Goal: Task Accomplishment & Management: Use online tool/utility

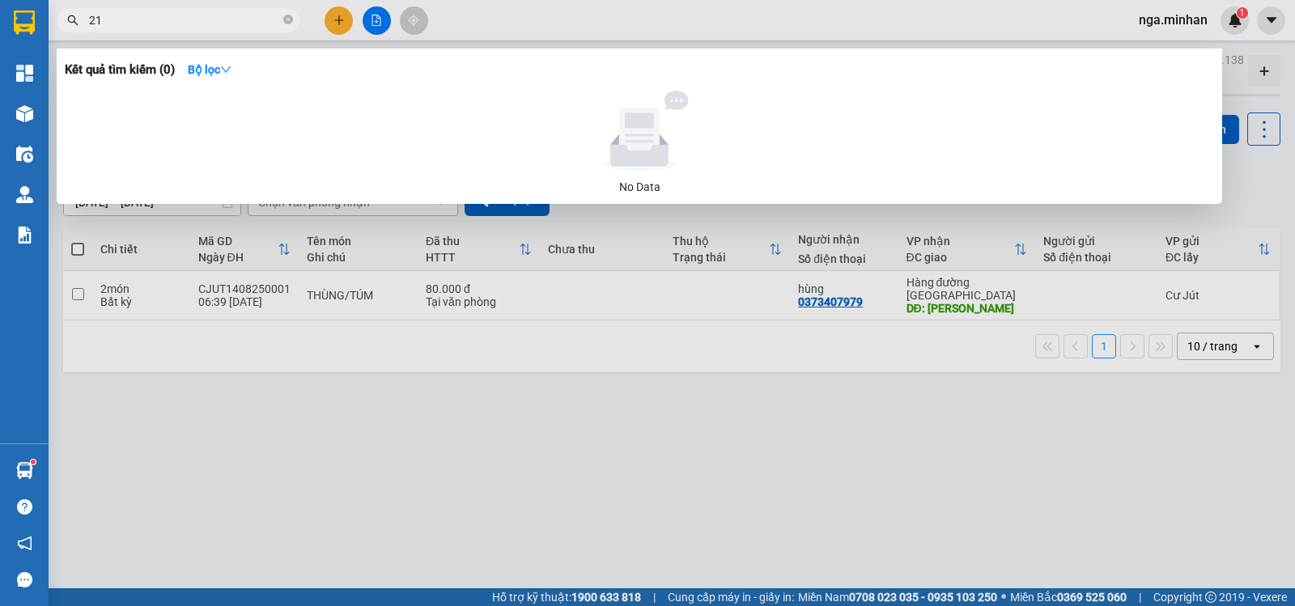
type input "218"
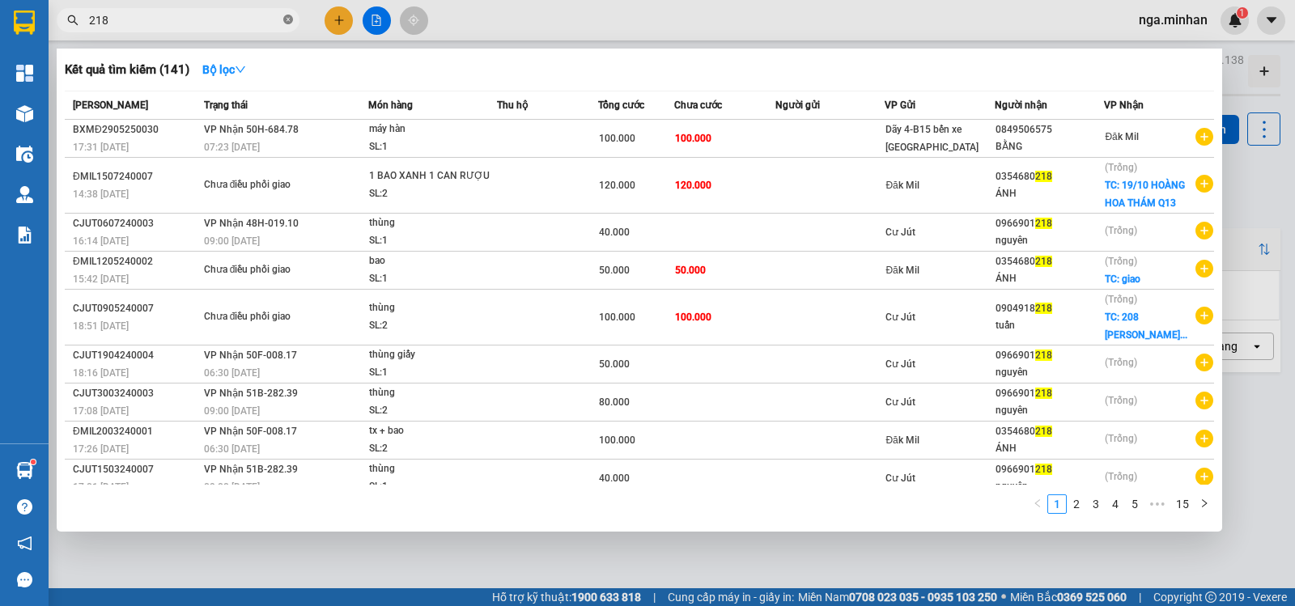
click at [289, 21] on icon "close-circle" at bounding box center [288, 20] width 10 height 10
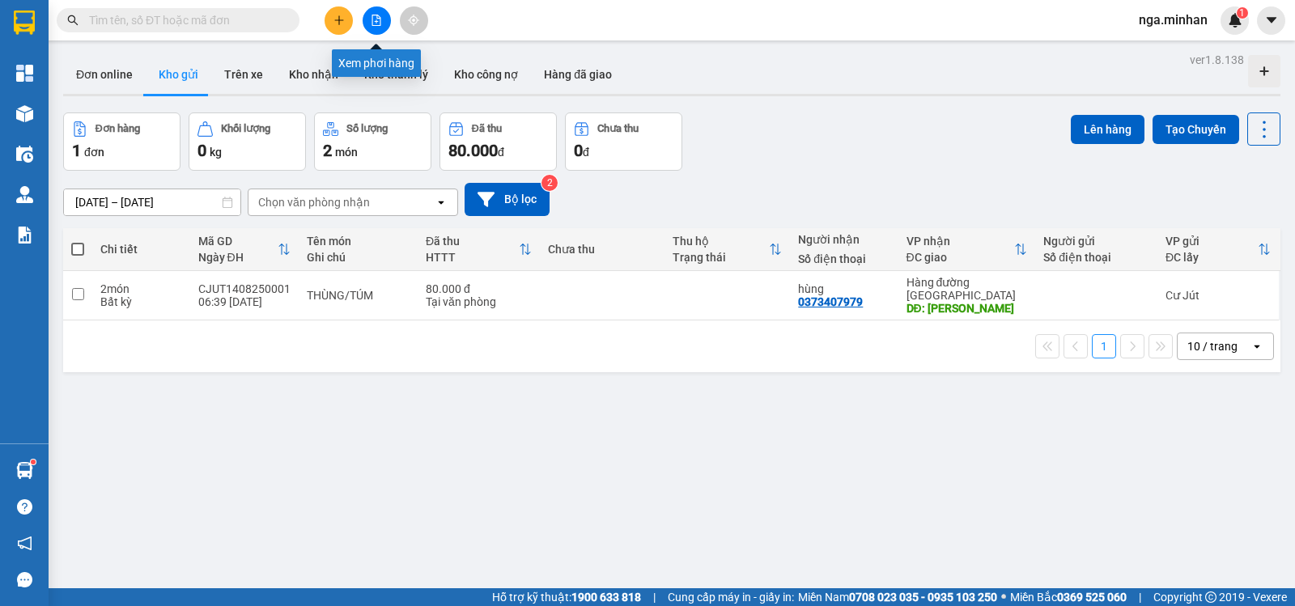
click at [380, 23] on icon "file-add" at bounding box center [376, 20] width 11 height 11
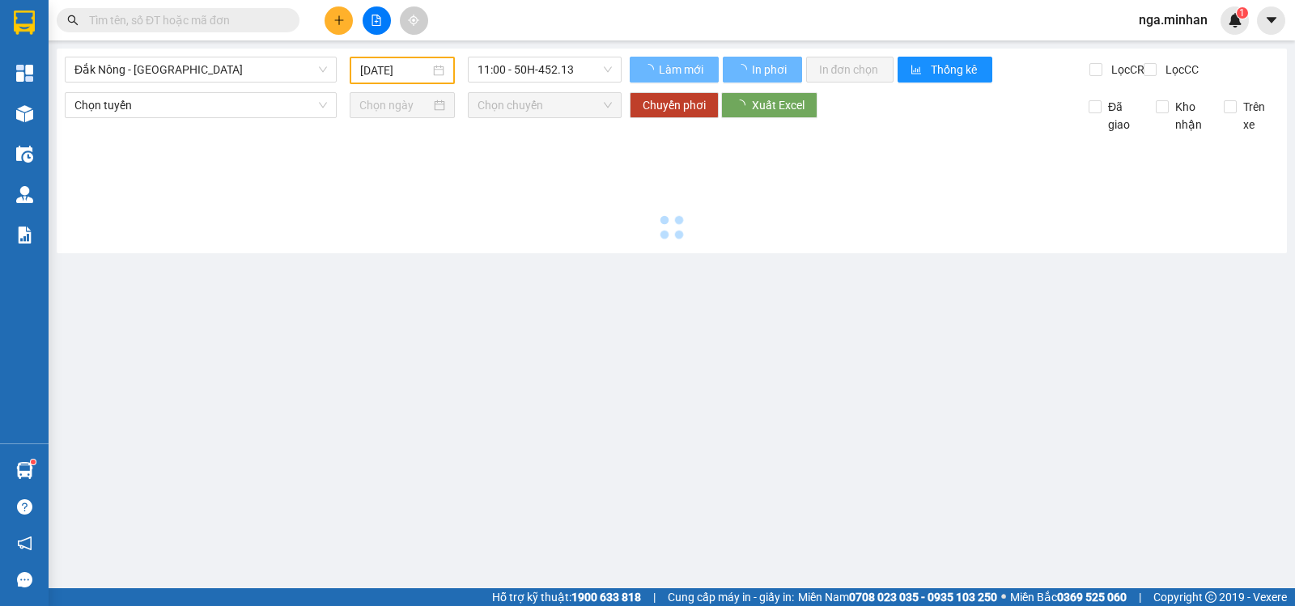
type input "[DATE]"
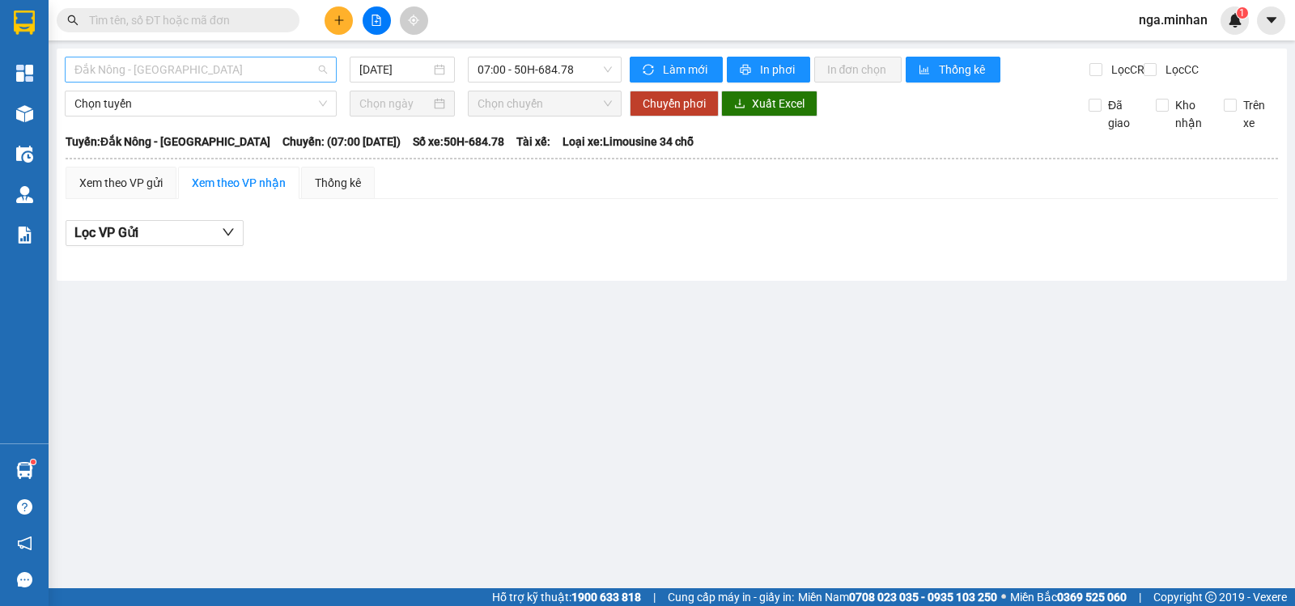
click at [204, 74] on span "Đắk Nông - [GEOGRAPHIC_DATA]" at bounding box center [200, 69] width 253 height 24
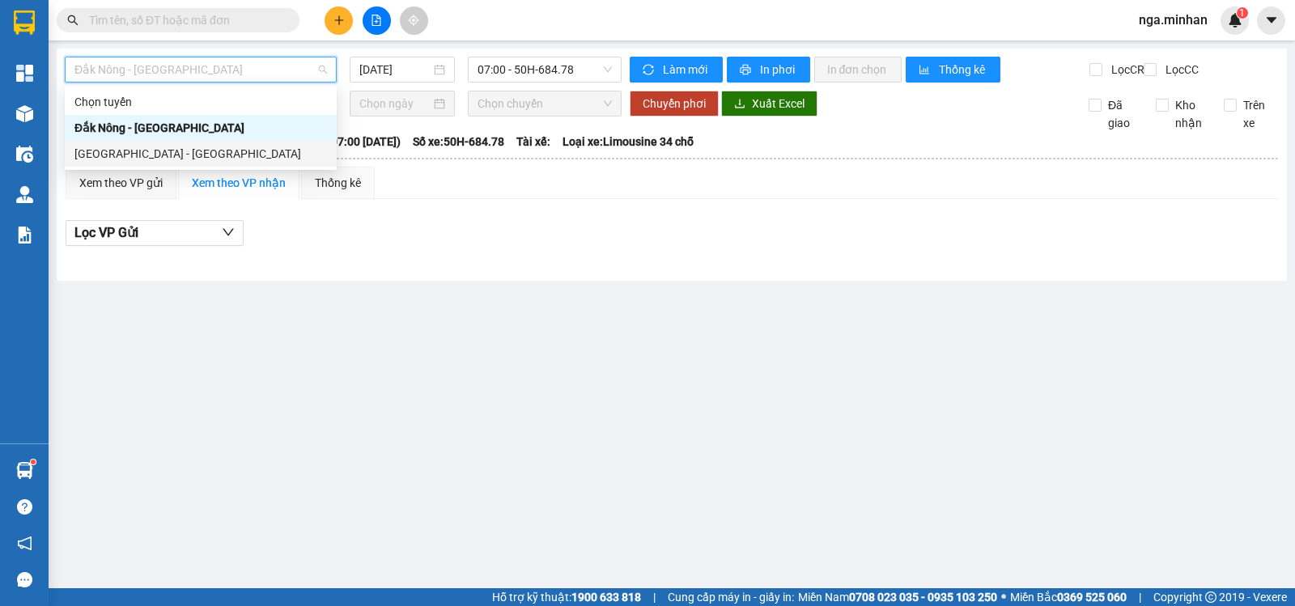
click at [126, 151] on div "[GEOGRAPHIC_DATA] - [GEOGRAPHIC_DATA]" at bounding box center [200, 154] width 253 height 18
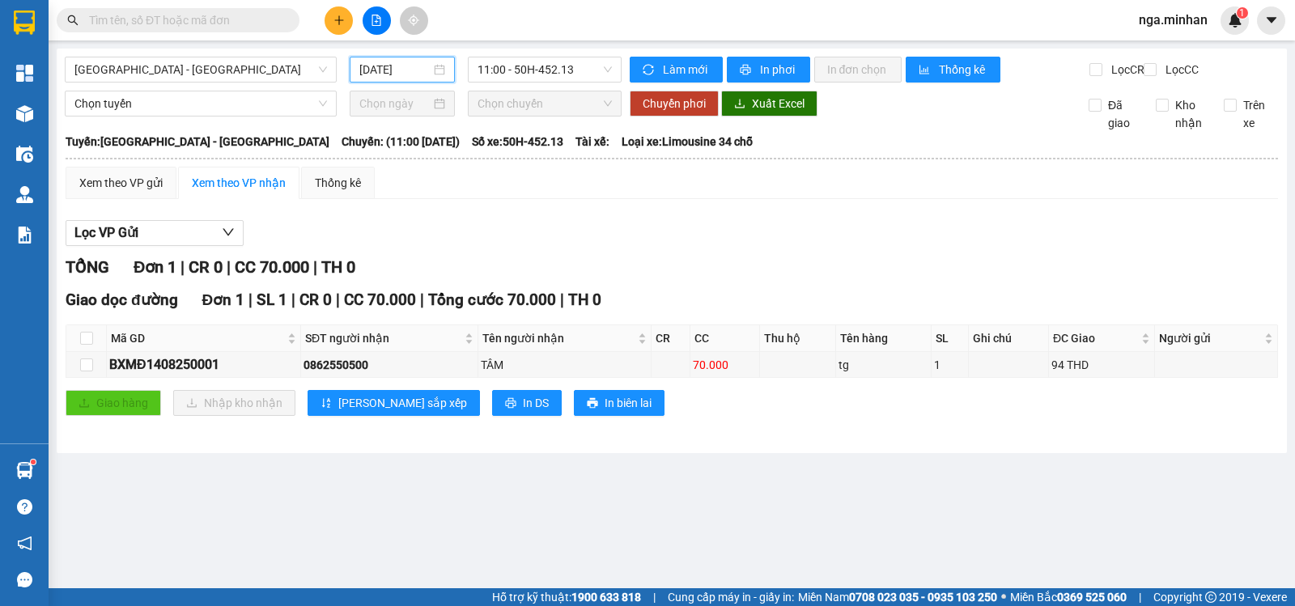
click at [384, 70] on input "[DATE]" at bounding box center [395, 70] width 72 height 18
click at [730, 233] on div "Lọc VP Gửi TỔNG Đơn 1 | CR 0 | CC 70.000 | TH 0 Giao dọc đường Đơn 1 | SL 1 | …" at bounding box center [672, 324] width 1212 height 224
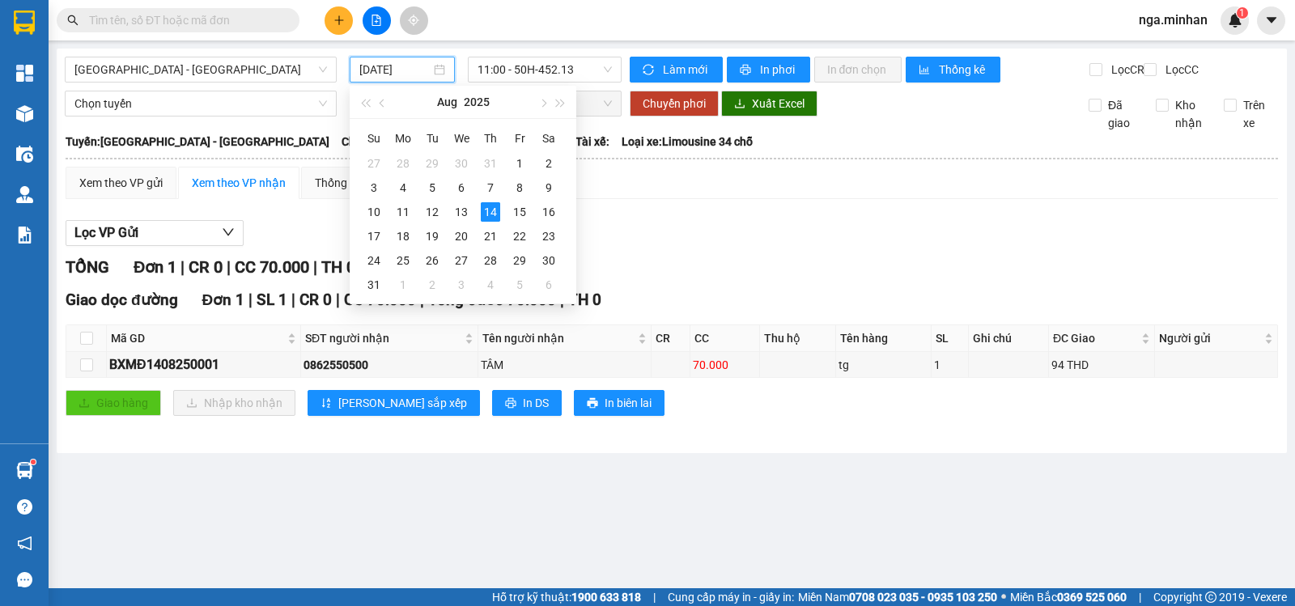
click at [377, 74] on input "[DATE]" at bounding box center [395, 70] width 72 height 18
click at [461, 214] on div "13" at bounding box center [461, 211] width 19 height 19
type input "[DATE]"
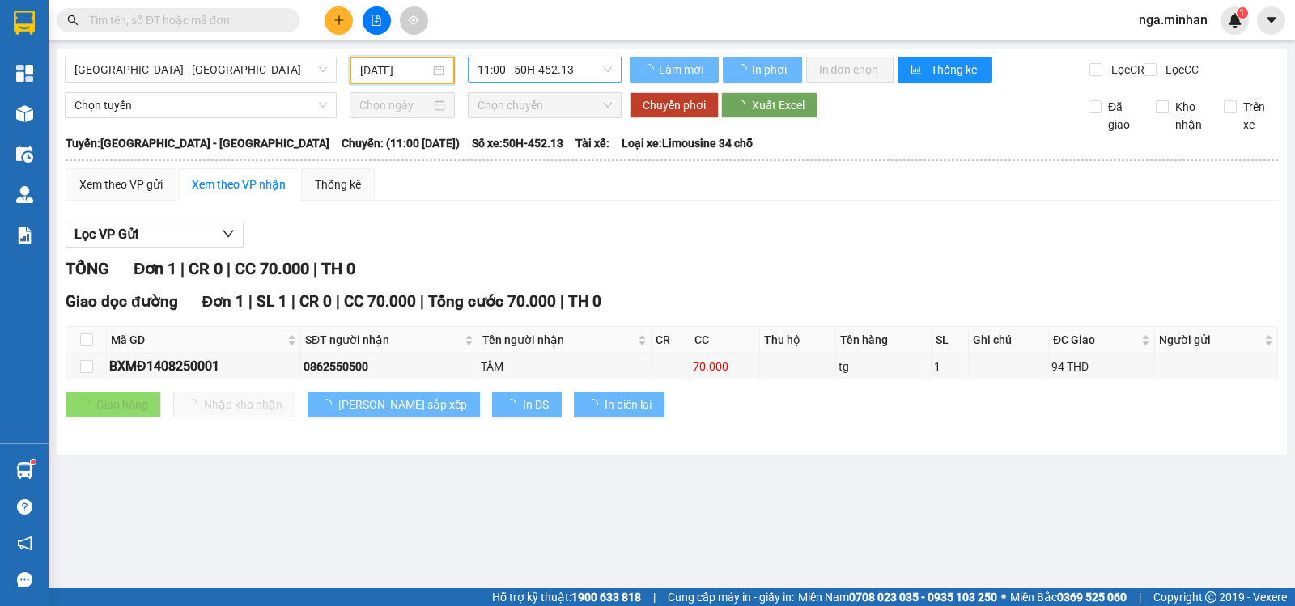
click at [534, 74] on span "11:00 - 50H-452.13" at bounding box center [545, 69] width 134 height 24
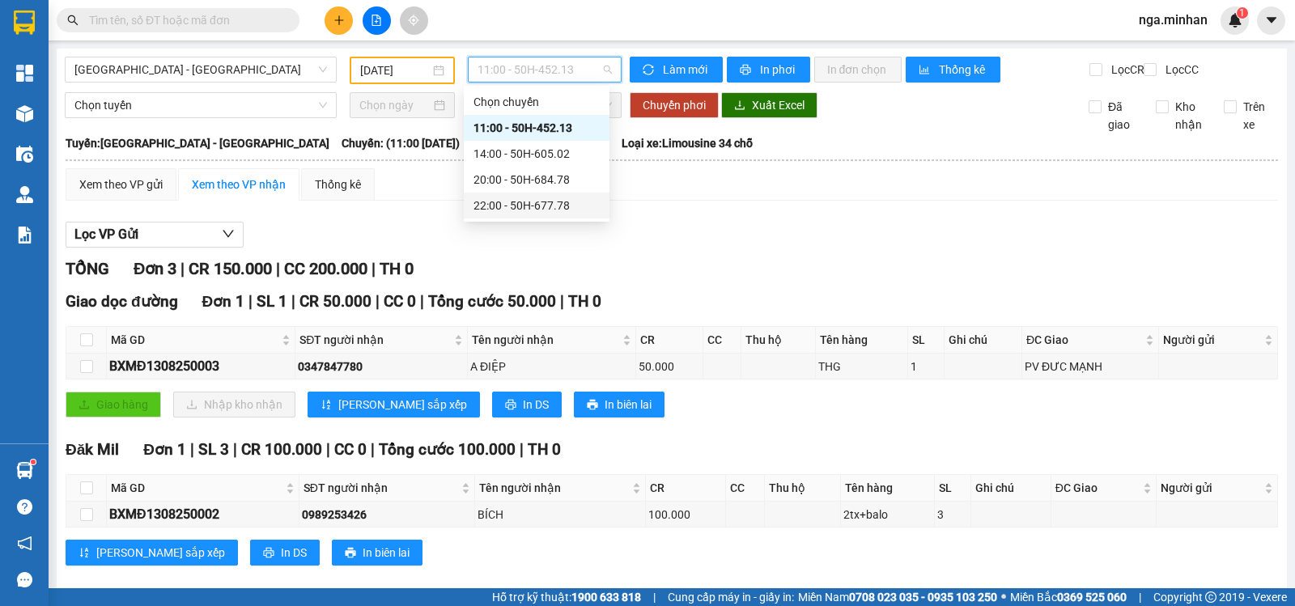
click at [549, 208] on div "22:00 - 50H-677.78" at bounding box center [536, 206] width 126 height 18
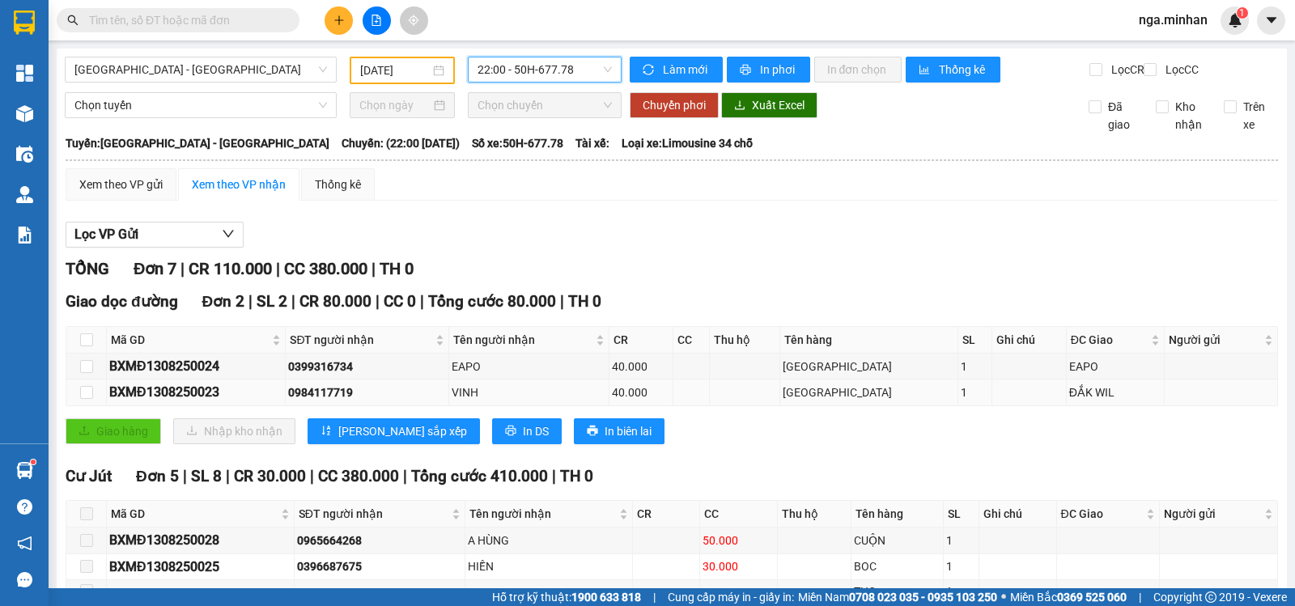
scroll to position [186, 0]
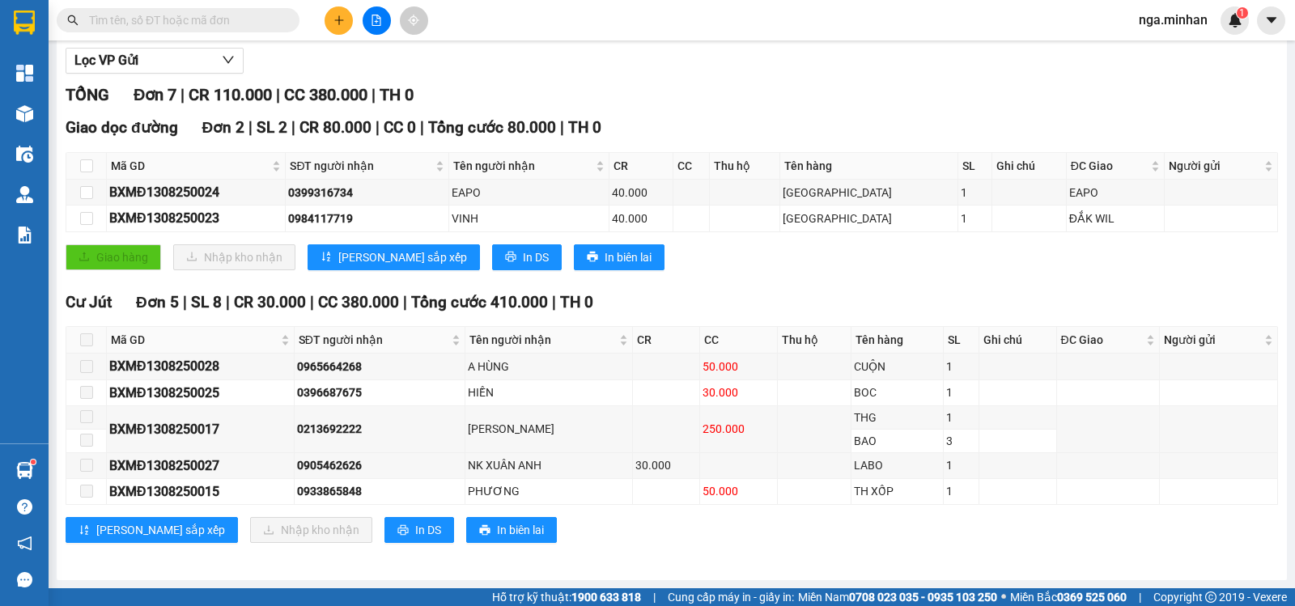
click at [725, 90] on div "TỔNG Đơn 7 | CR 110.000 | CC 380.000 | TH 0" at bounding box center [672, 95] width 1212 height 25
